Goal: Information Seeking & Learning: Learn about a topic

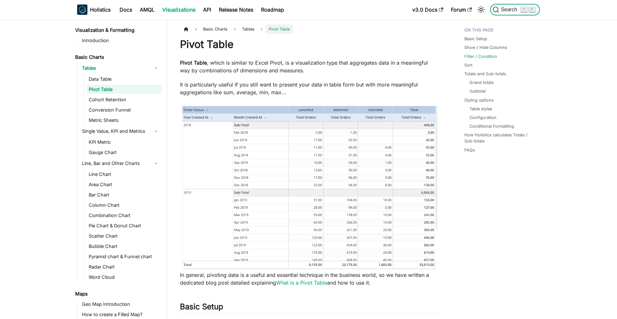
scroll to position [842, 0]
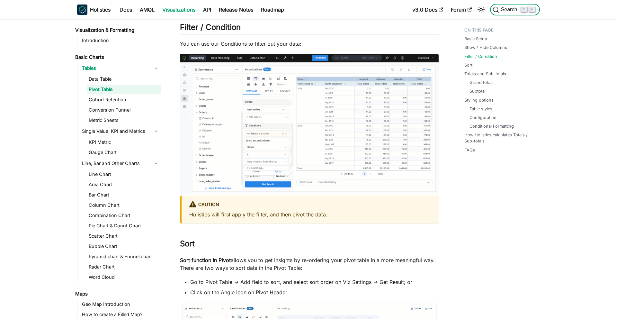
click at [512, 6] on button "Search ⌘ K" at bounding box center [515, 10] width 50 height 12
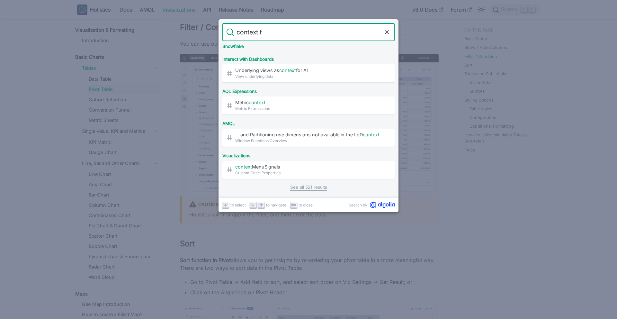
scroll to position [0, 0]
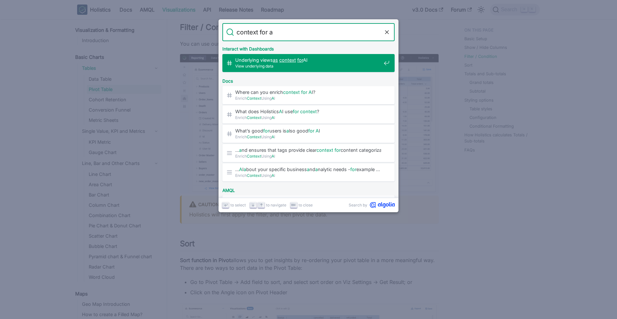
type input "context for ai"
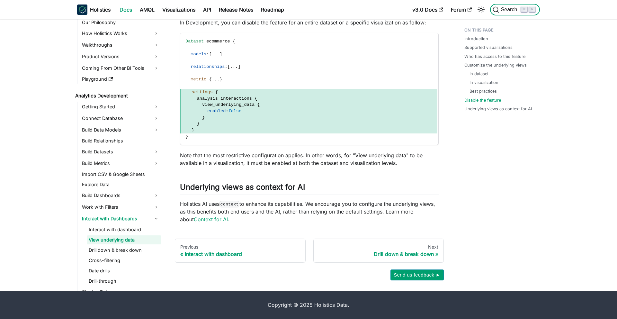
scroll to position [13, 0]
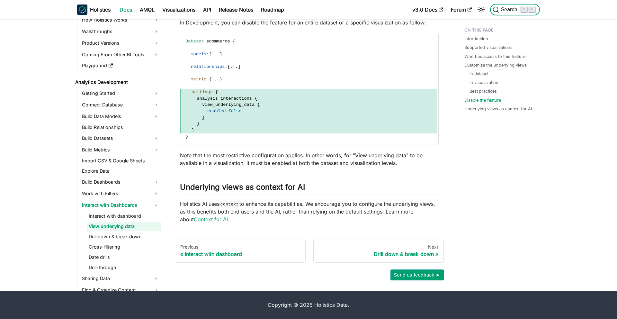
click at [509, 13] on span "Search" at bounding box center [507, 9] width 29 height 6
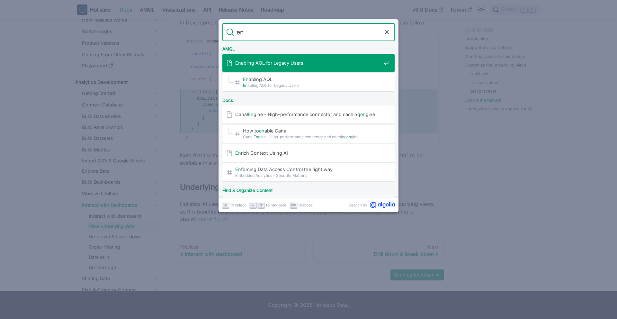
type input "e"
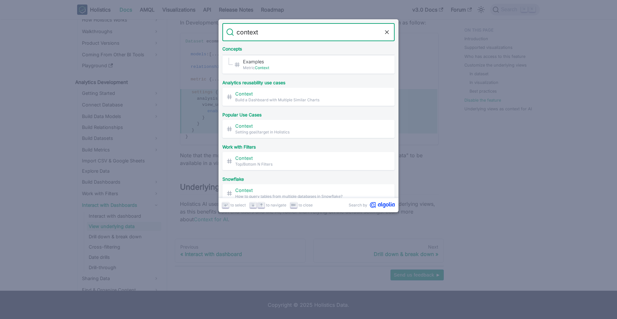
scroll to position [201, 0]
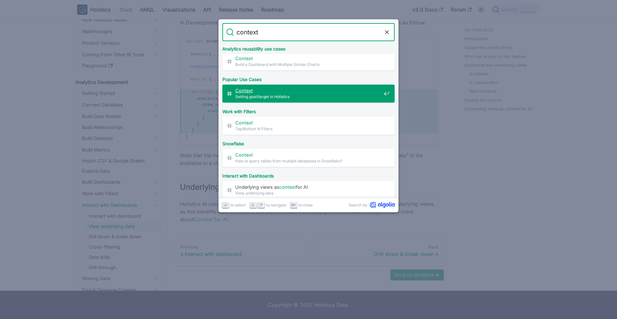
click at [256, 30] on input "context" at bounding box center [308, 32] width 149 height 18
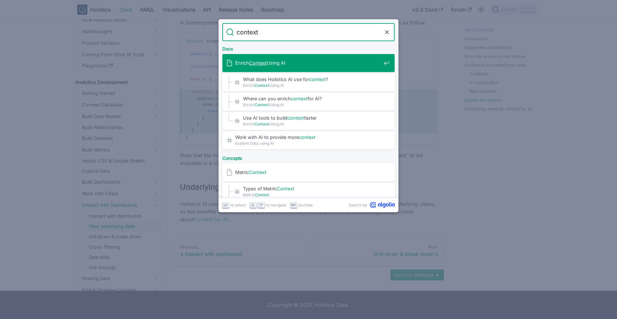
click at [275, 32] on input "context" at bounding box center [308, 32] width 149 height 18
click at [332, 31] on input "context" at bounding box center [308, 32] width 149 height 18
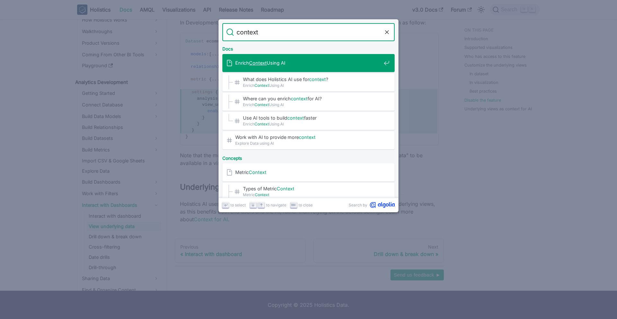
click at [332, 31] on input "context" at bounding box center [308, 32] width 149 height 18
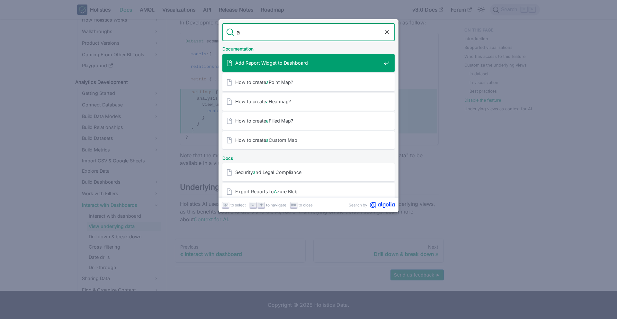
type input "ai"
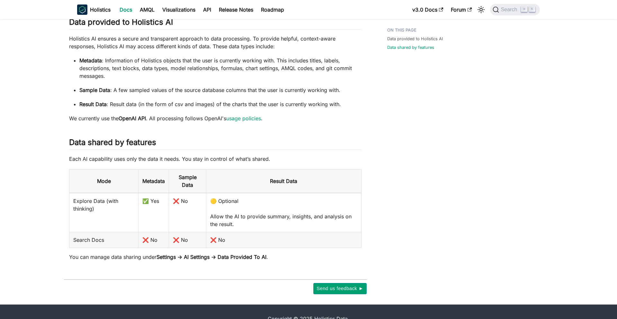
scroll to position [49, 0]
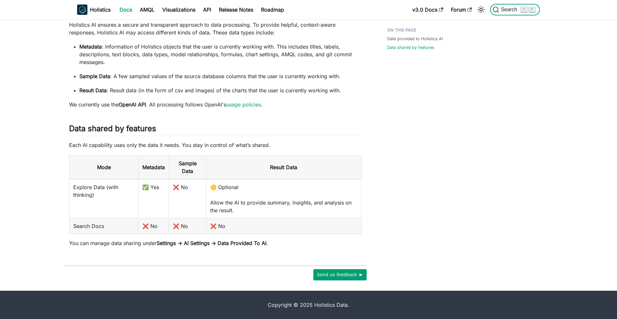
click at [509, 12] on span "Search" at bounding box center [510, 10] width 22 height 6
